Goal: Task Accomplishment & Management: Manage account settings

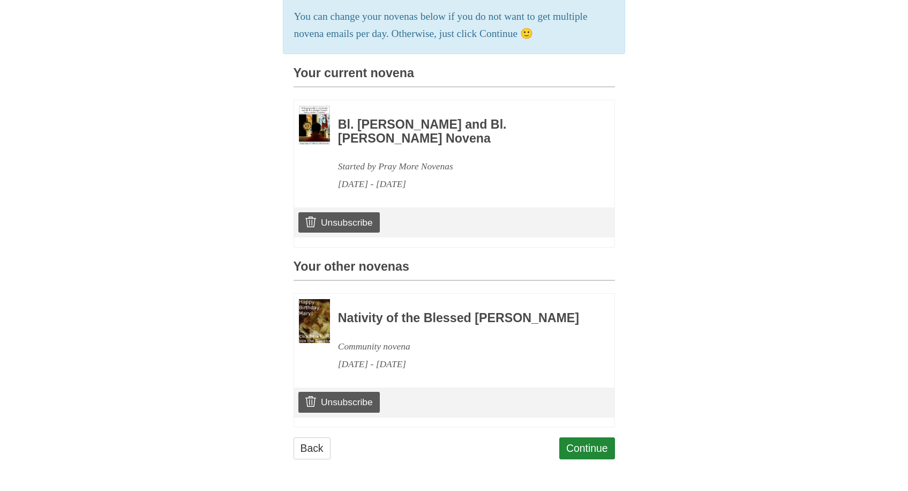
scroll to position [228, 0]
click at [344, 212] on link "Unsubscribe" at bounding box center [338, 222] width 81 height 20
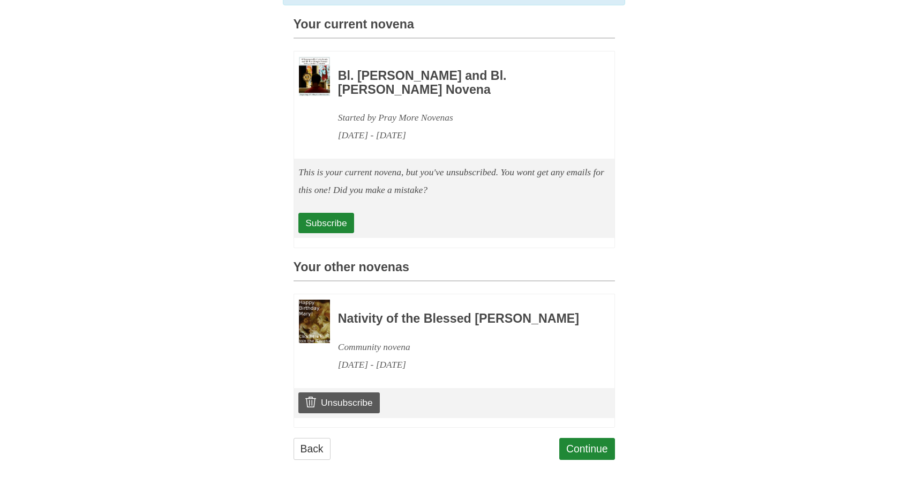
scroll to position [276, 0]
click at [328, 214] on link "Subscribe" at bounding box center [325, 223] width 55 height 20
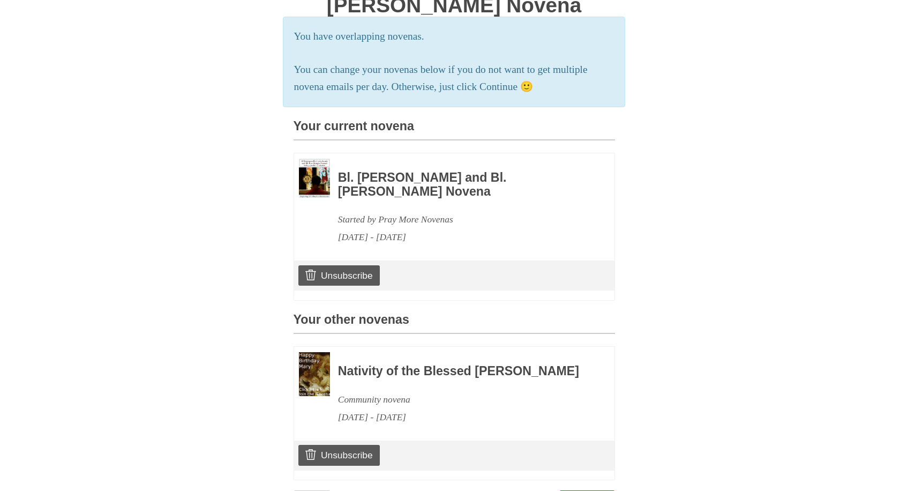
scroll to position [191, 0]
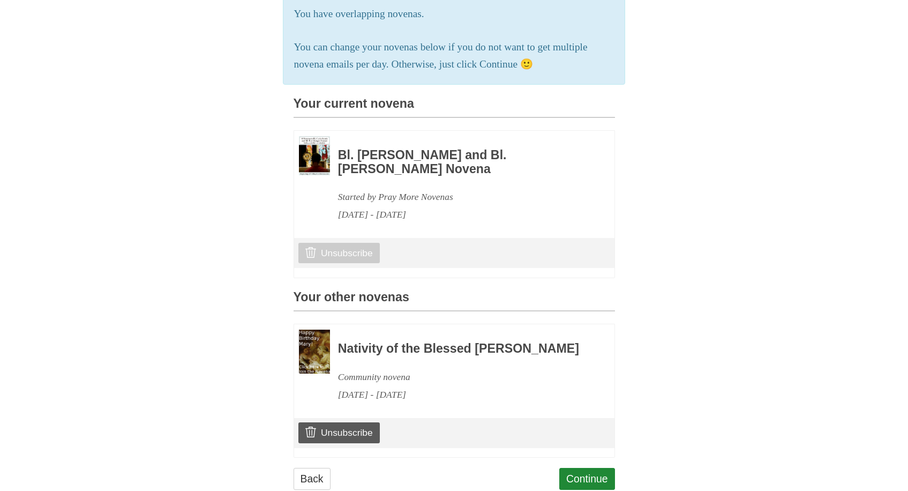
click at [353, 250] on link "Unsubscribe" at bounding box center [338, 253] width 81 height 20
click at [359, 249] on link "Unsubscribe" at bounding box center [338, 253] width 81 height 20
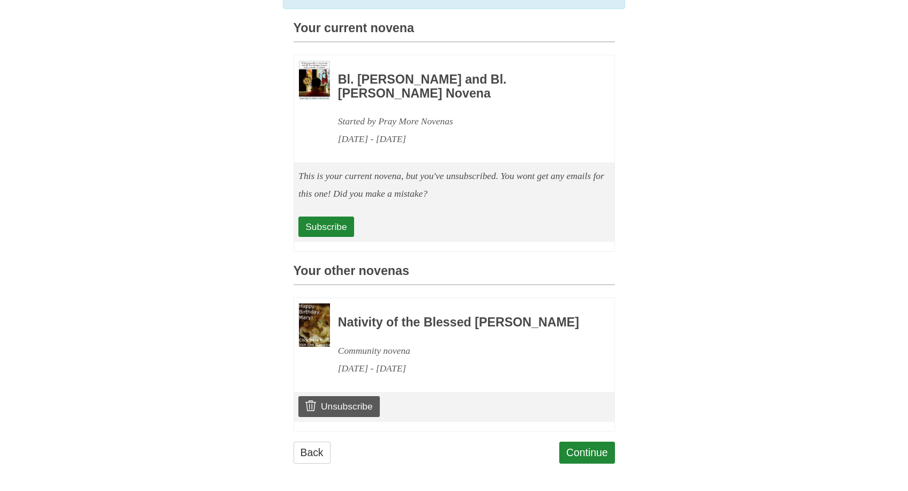
scroll to position [264, 0]
